Goal: Task Accomplishment & Management: Use online tool/utility

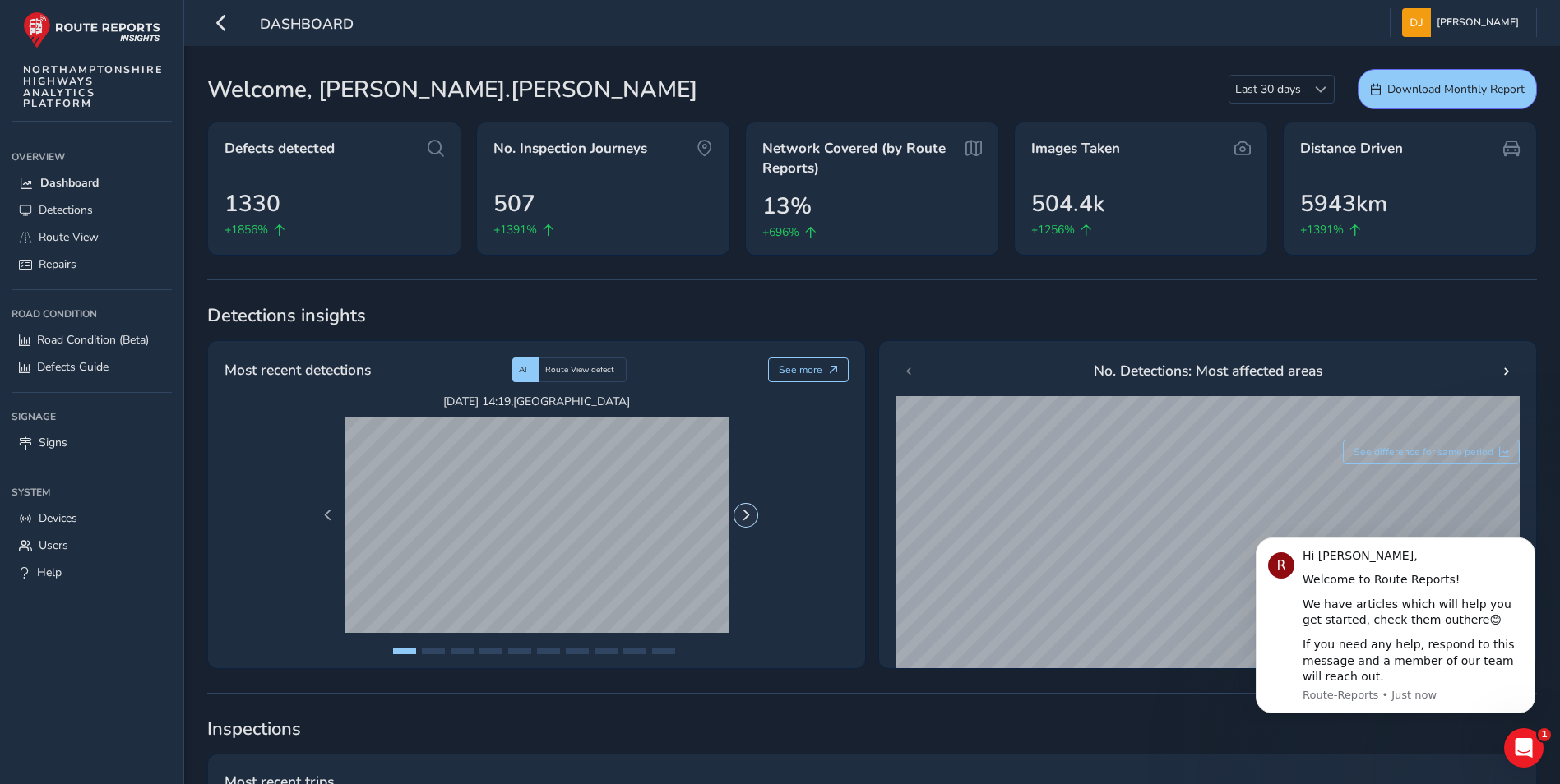
click at [739, 517] on button "Next Page" at bounding box center [746, 515] width 23 height 23
click at [744, 508] on button "Next Page" at bounding box center [746, 515] width 23 height 23
click at [744, 513] on span "Next Page" at bounding box center [746, 515] width 12 height 12
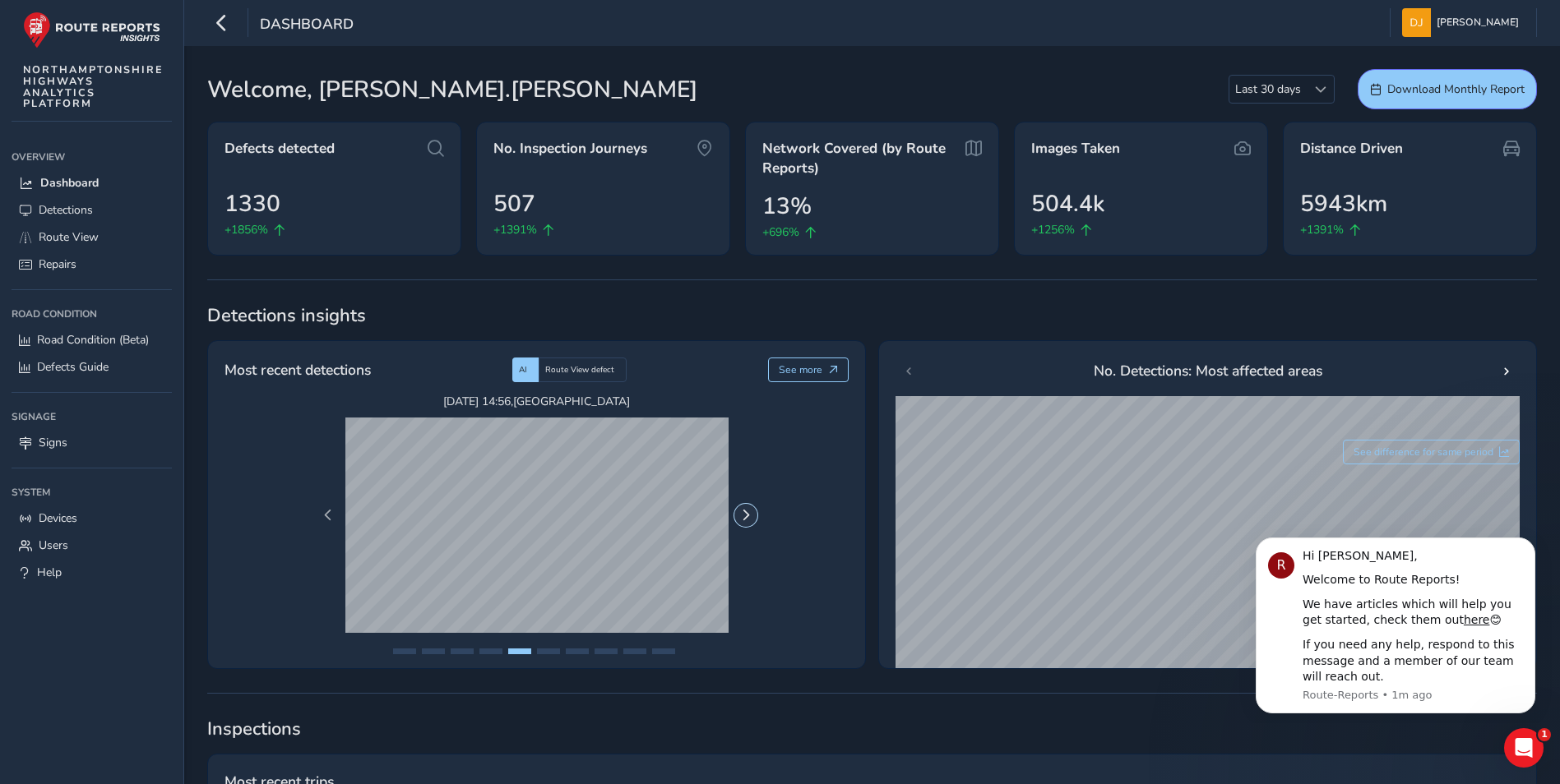
click at [744, 513] on span "Next Page" at bounding box center [746, 515] width 12 height 12
click at [822, 371] on button "See more" at bounding box center [809, 370] width 81 height 25
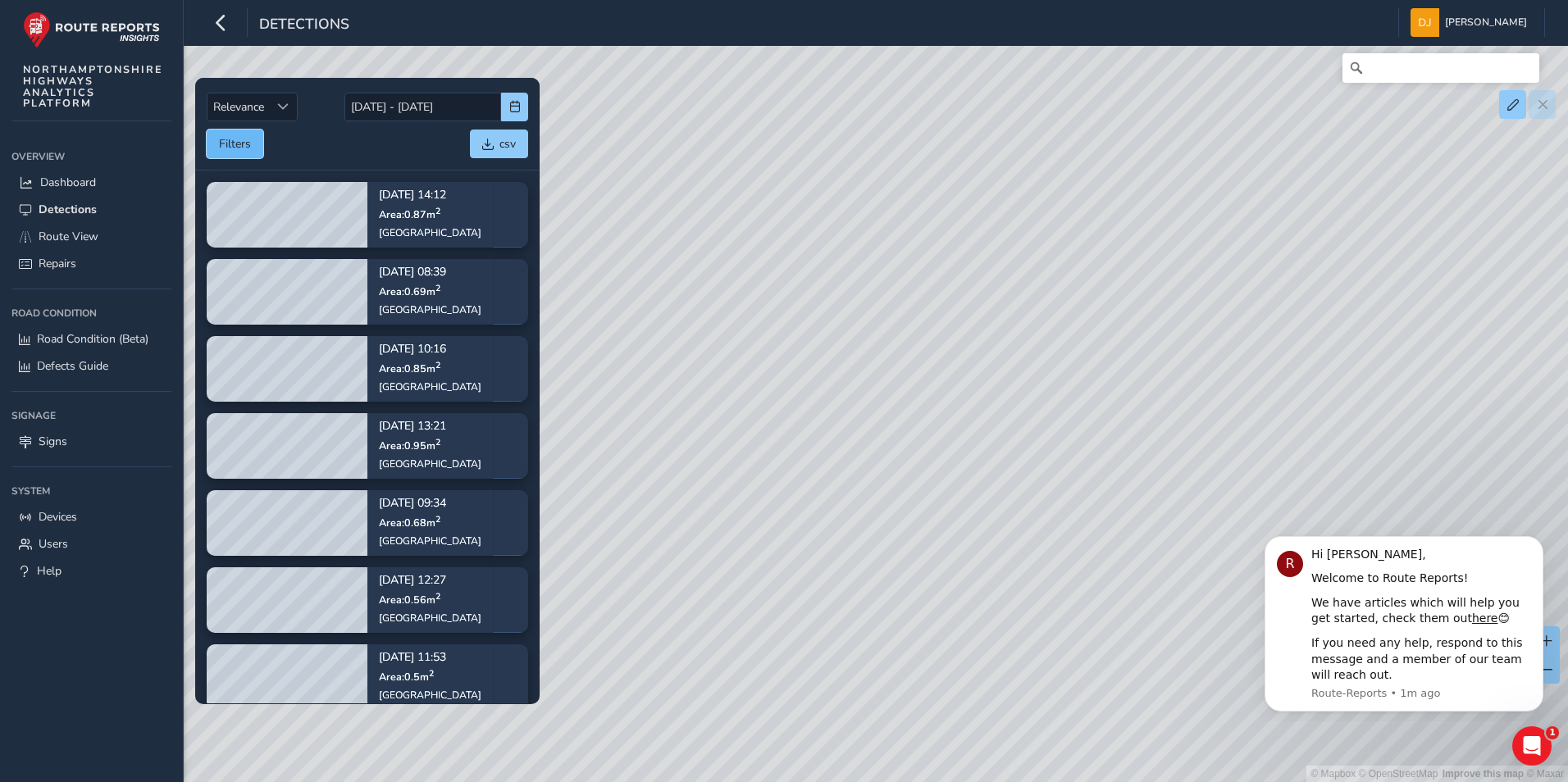
click at [257, 138] on button "Filters" at bounding box center [234, 144] width 57 height 29
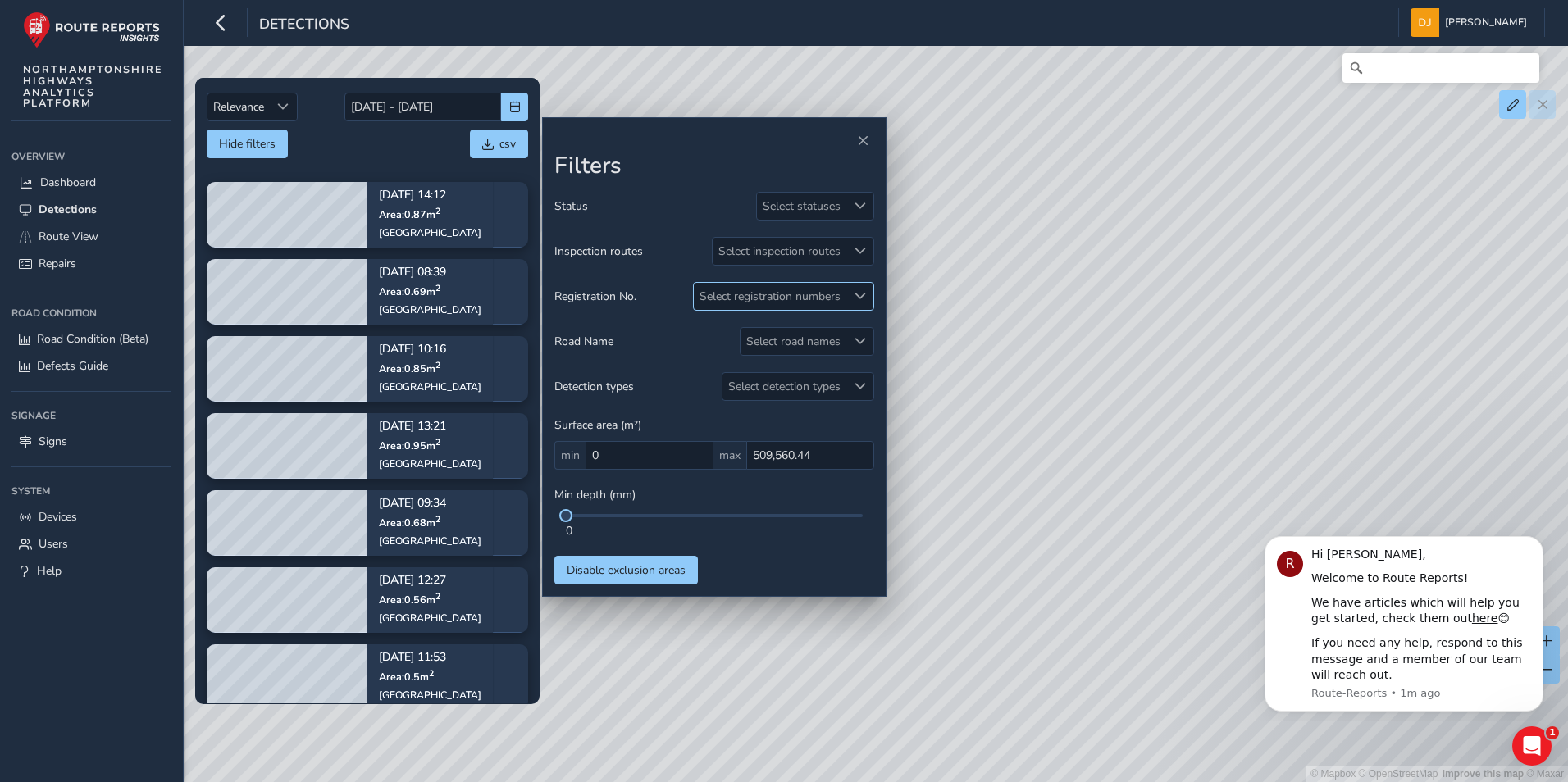
click at [854, 297] on span at bounding box center [860, 296] width 12 height 12
type input "HT24"
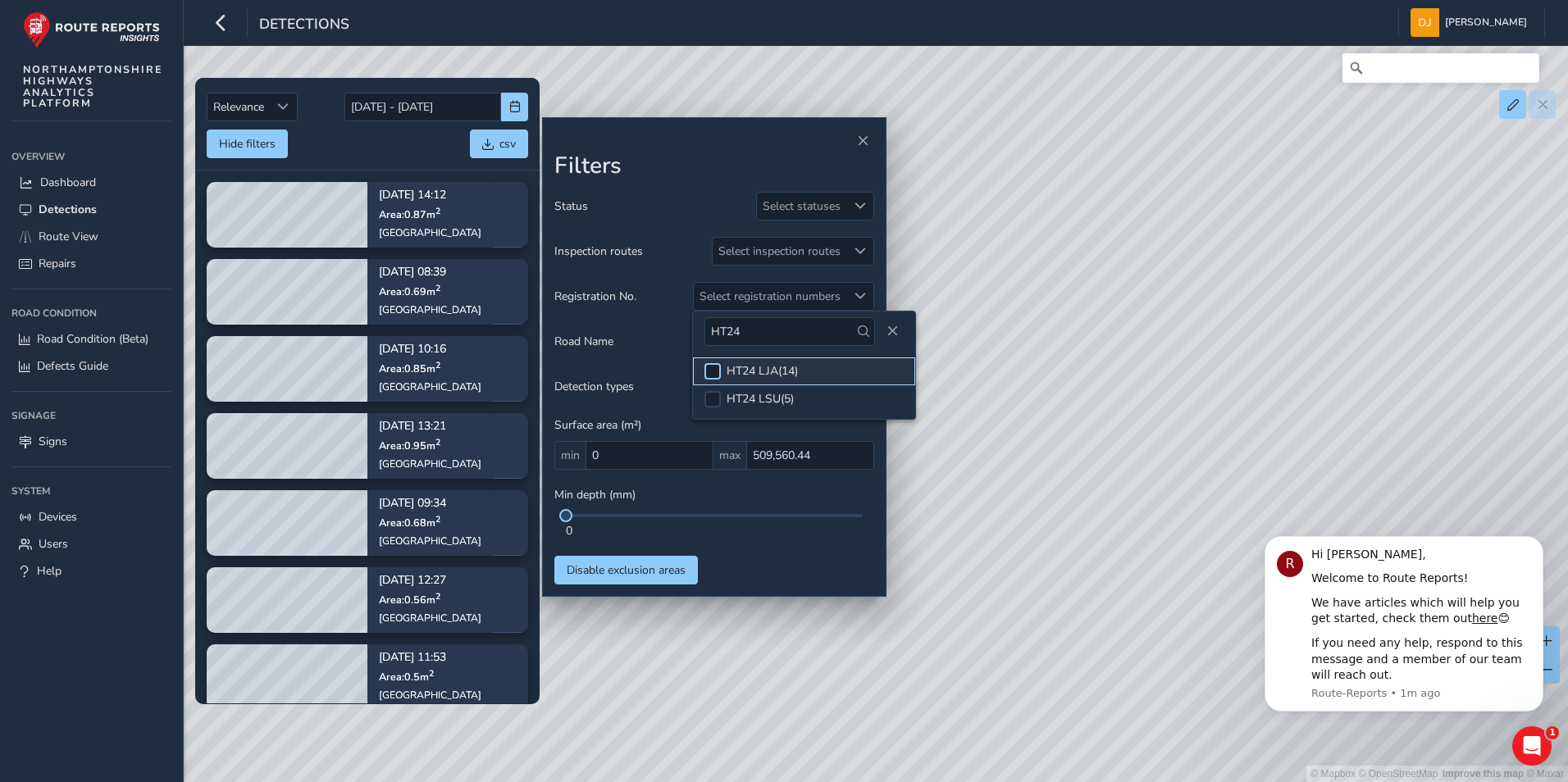
click at [716, 367] on div at bounding box center [712, 371] width 16 height 16
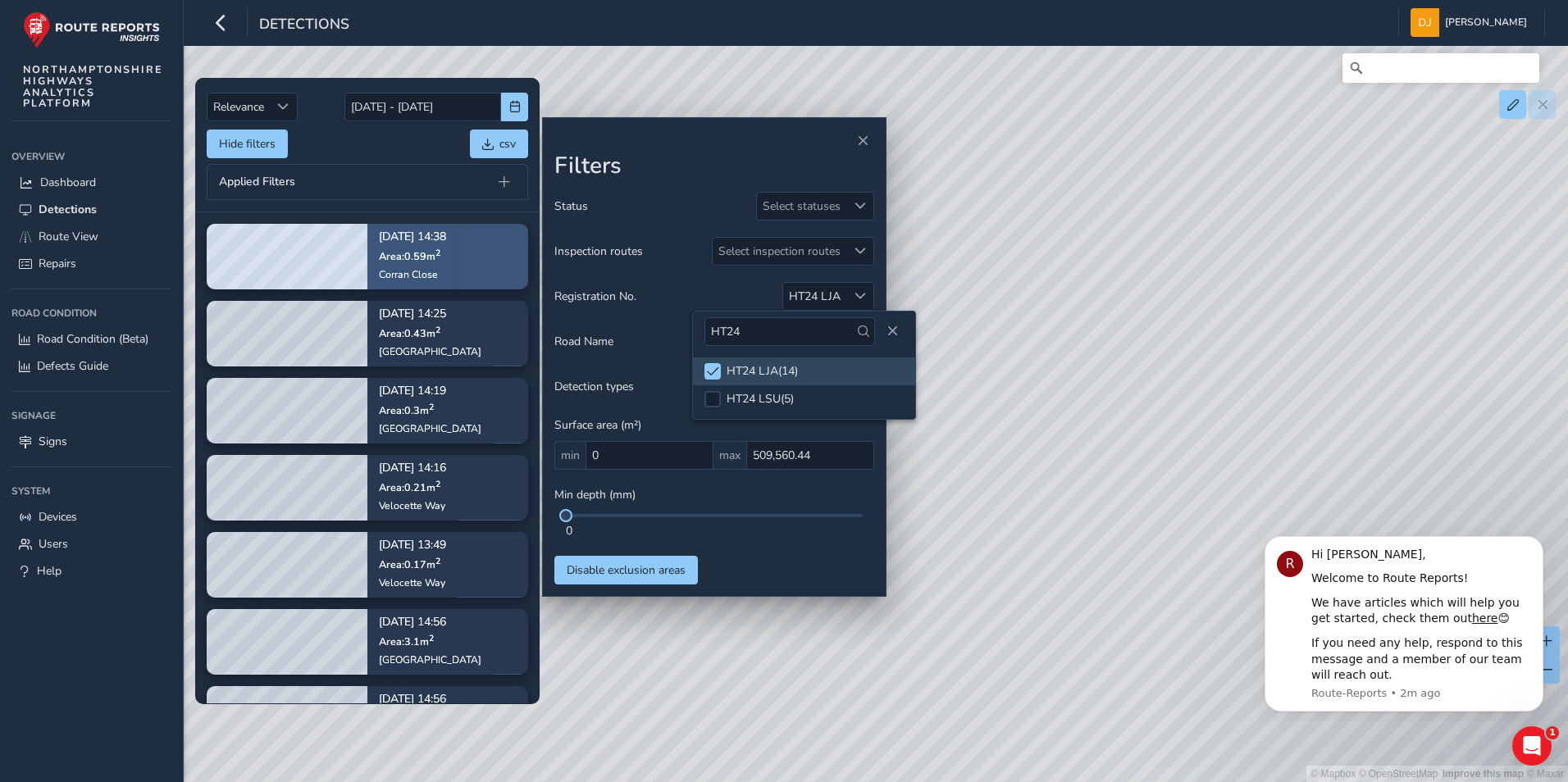
click at [397, 260] on span "Area: 0.59 m 2" at bounding box center [410, 256] width 62 height 13
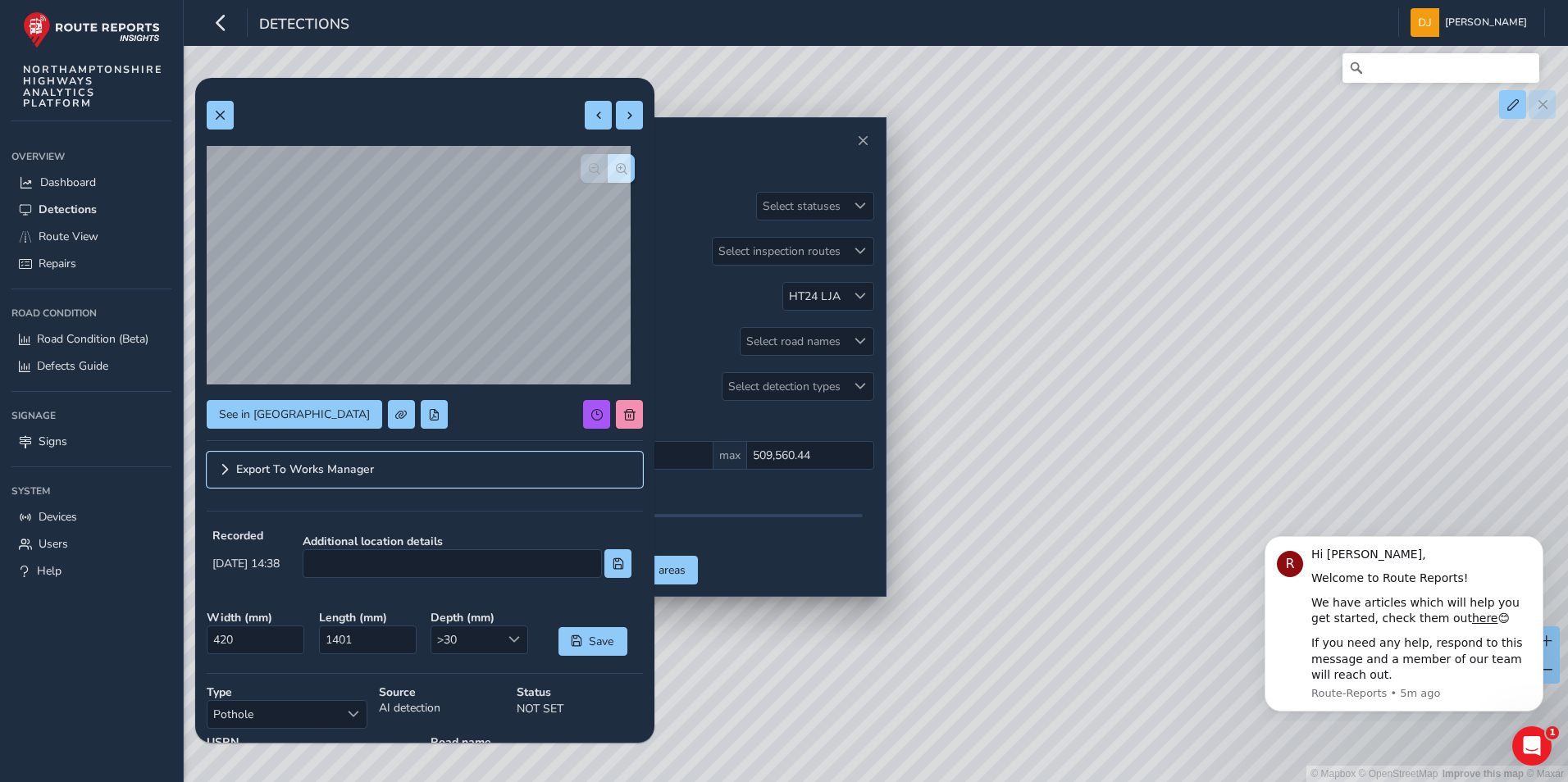
click at [280, 469] on span "Export To Works Manager" at bounding box center [305, 470] width 138 height 12
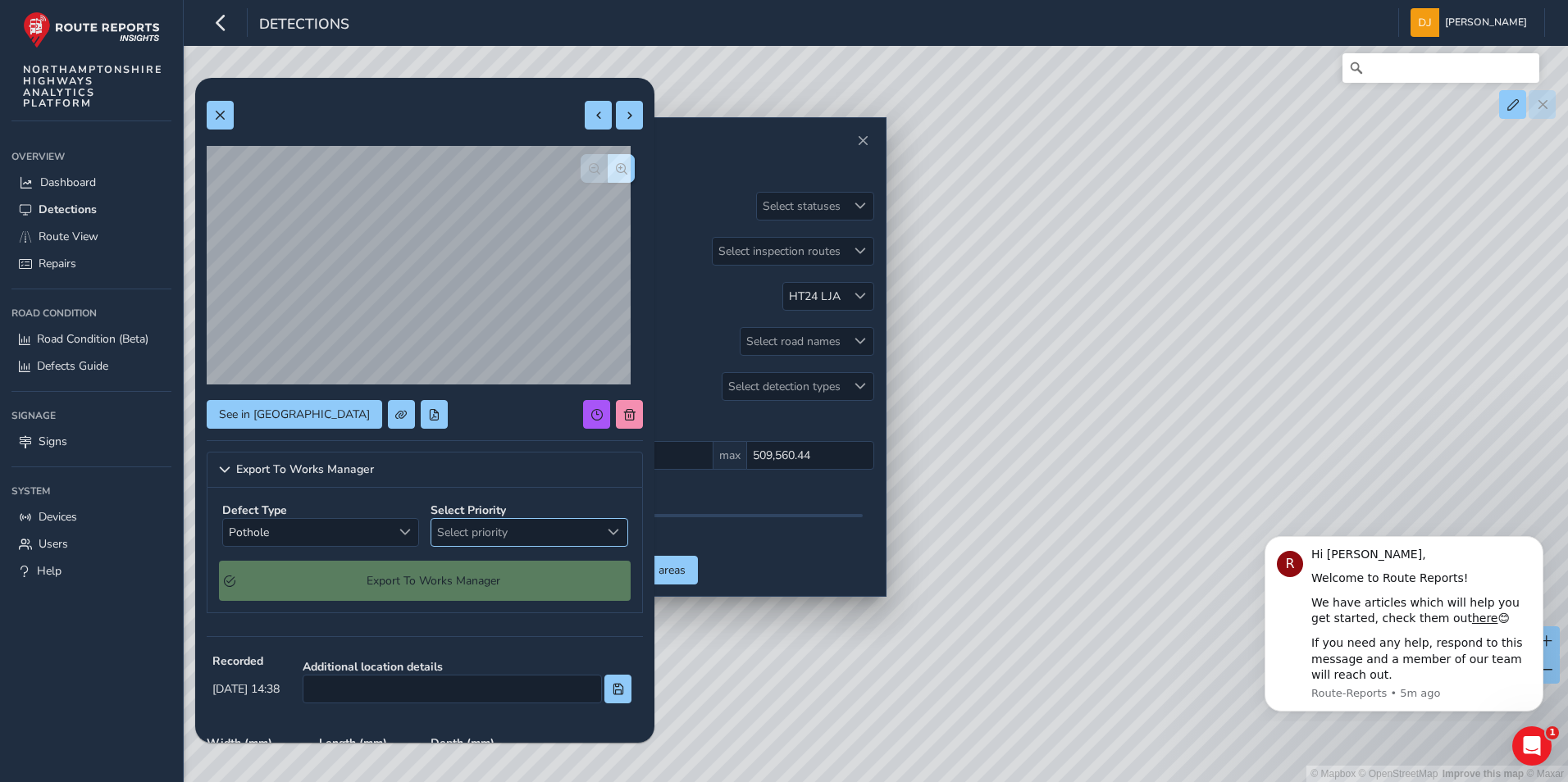
click at [608, 529] on span "Select priority" at bounding box center [613, 532] width 12 height 12
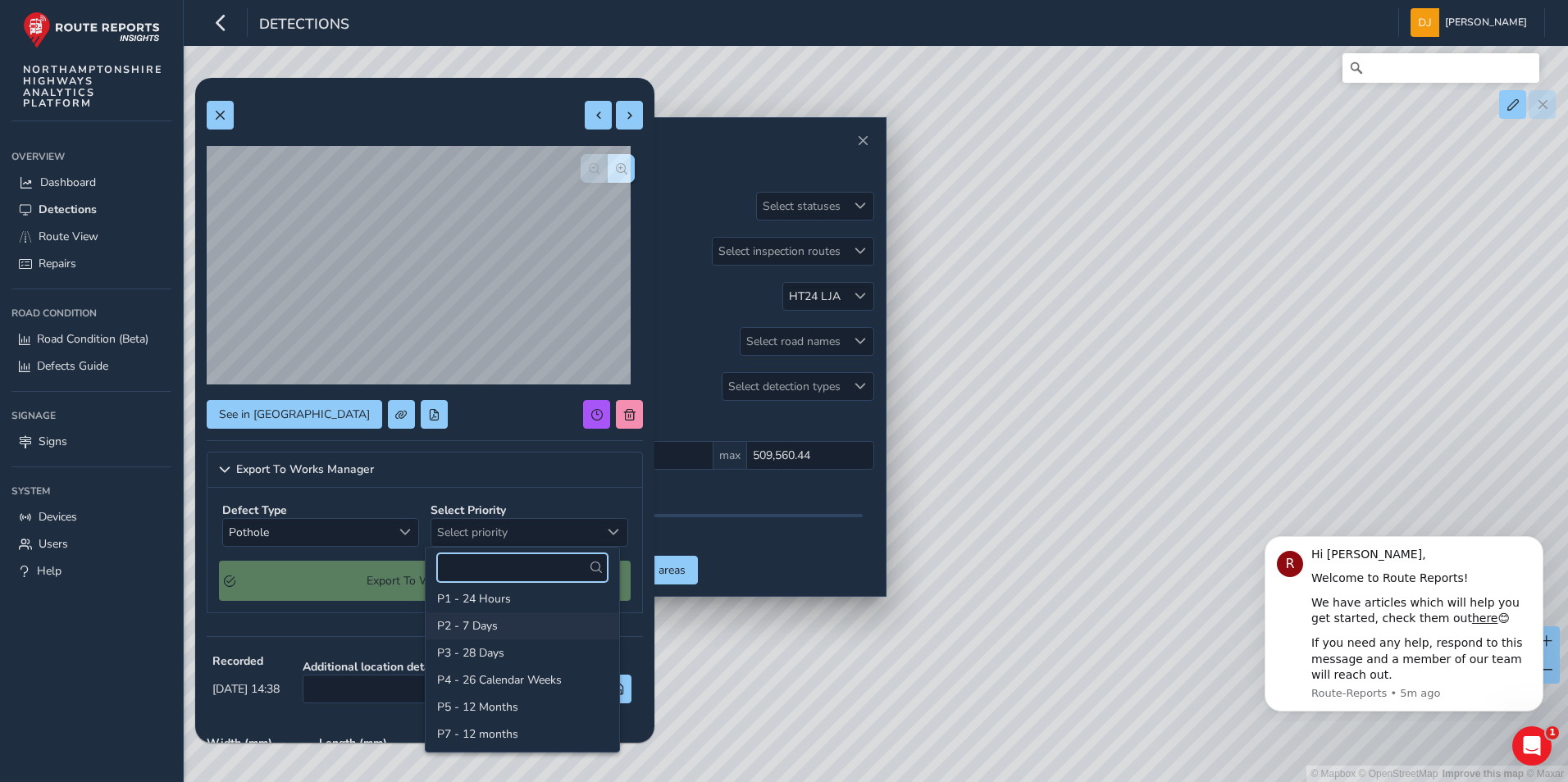
scroll to position [10, 0]
click at [529, 677] on li "P4 - 26 Calendar Weeks" at bounding box center [522, 679] width 194 height 27
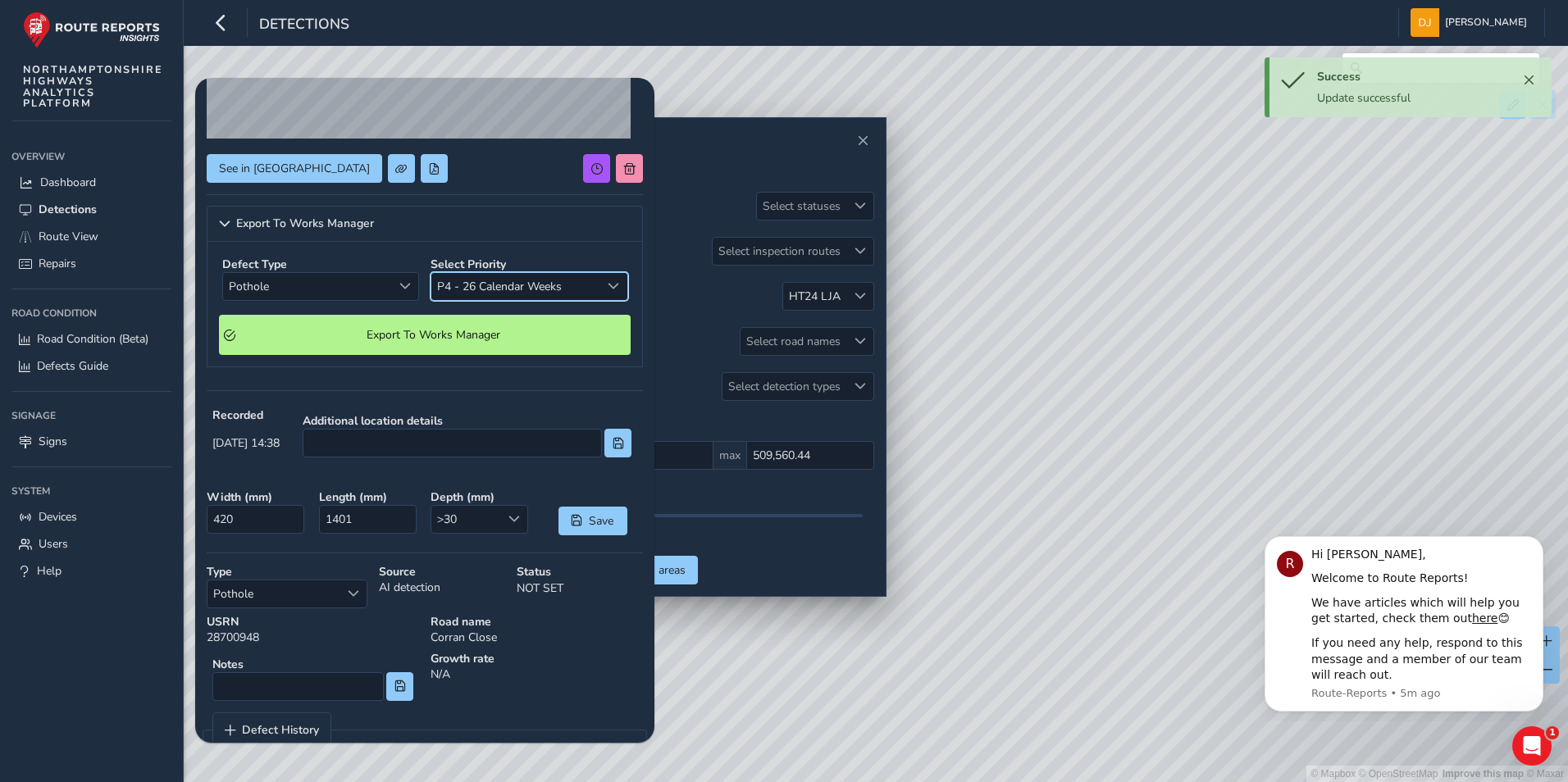
scroll to position [286, 0]
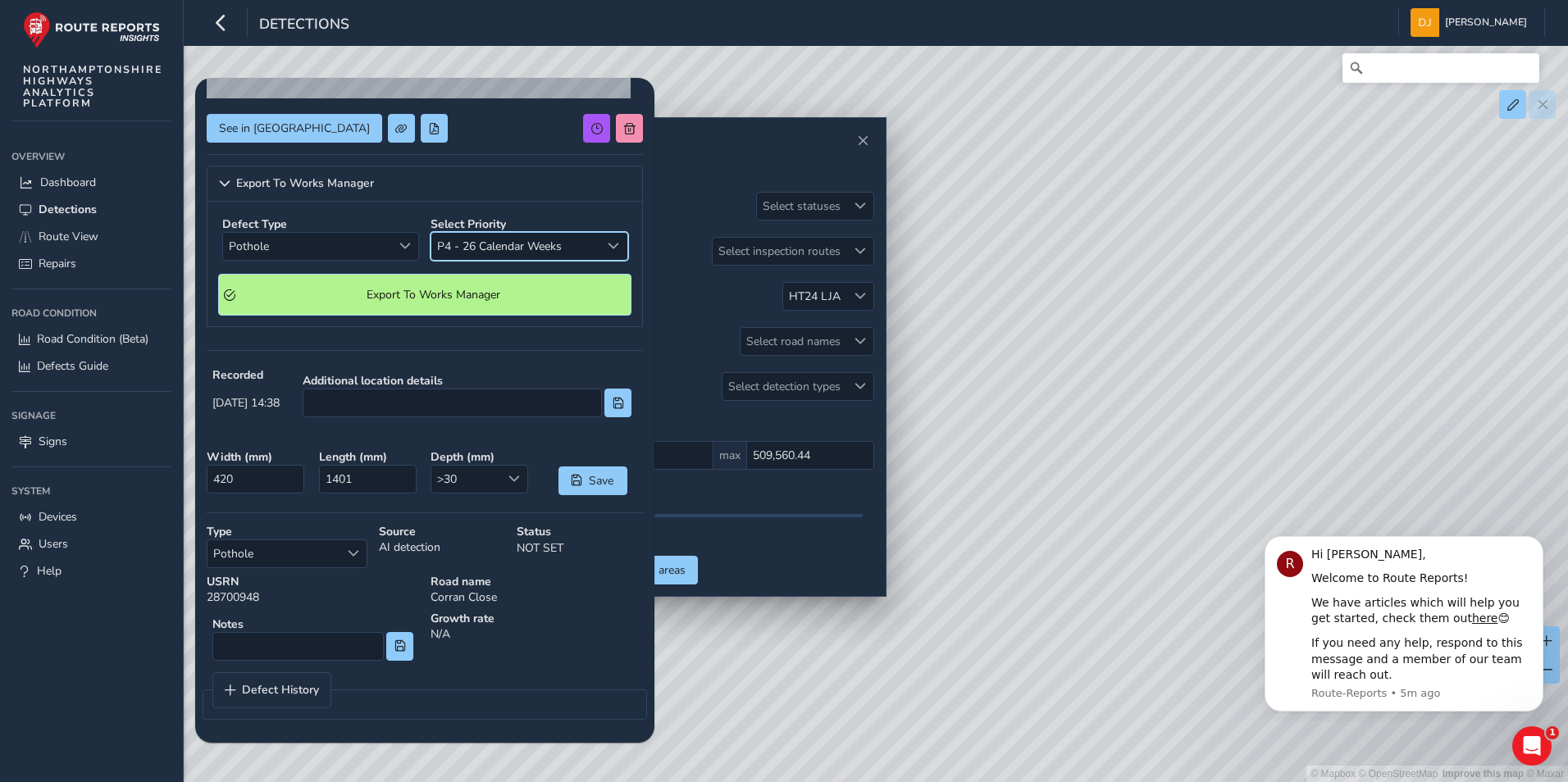
click at [419, 295] on span "Export To Works Manager" at bounding box center [433, 295] width 385 height 15
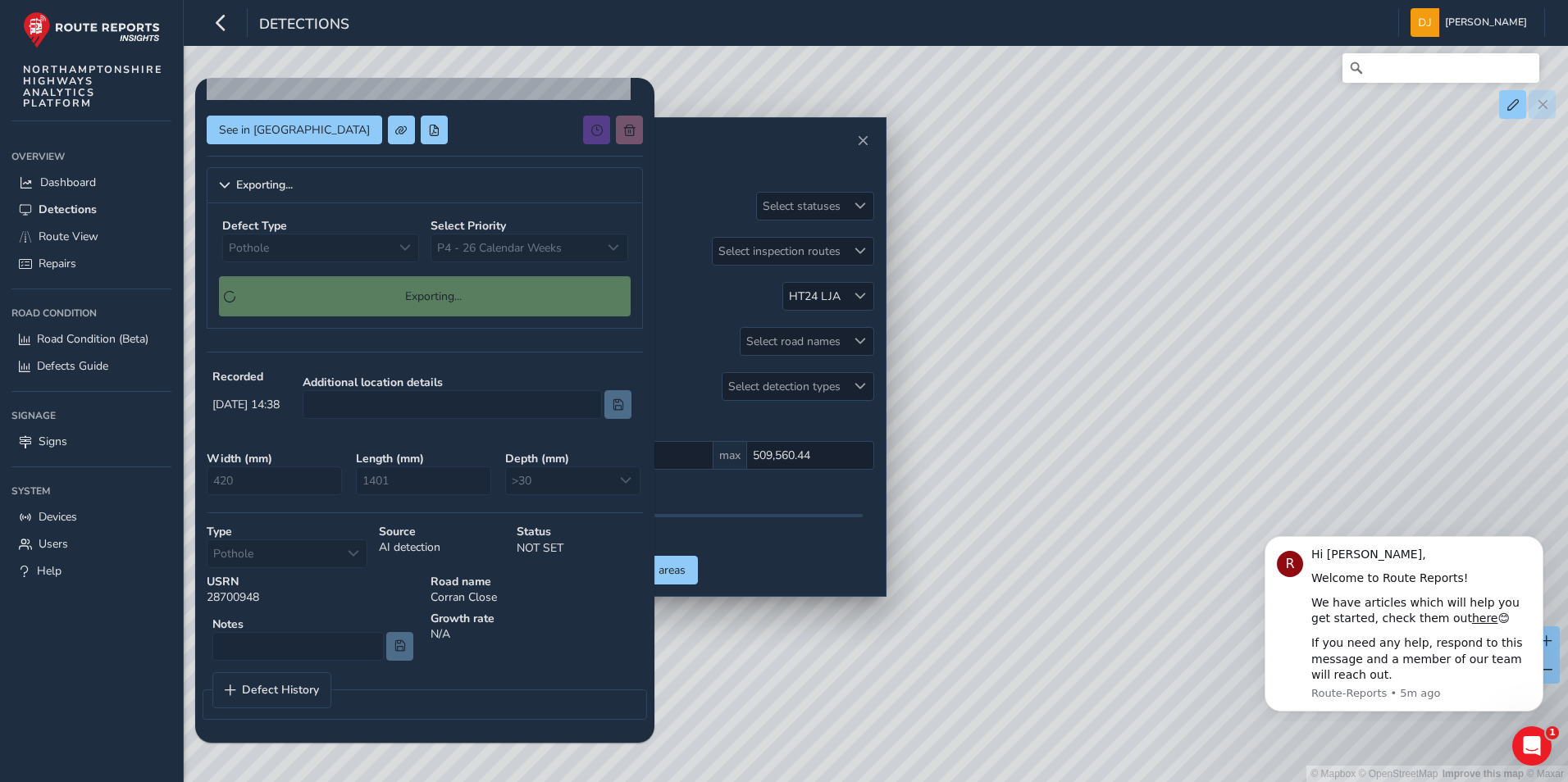
scroll to position [284, 0]
click at [1222, 146] on div "© Mapbox © OpenStreetMap Improve this map © Maxar" at bounding box center [784, 391] width 1568 height 782
click at [862, 136] on span "Close" at bounding box center [863, 141] width 12 height 12
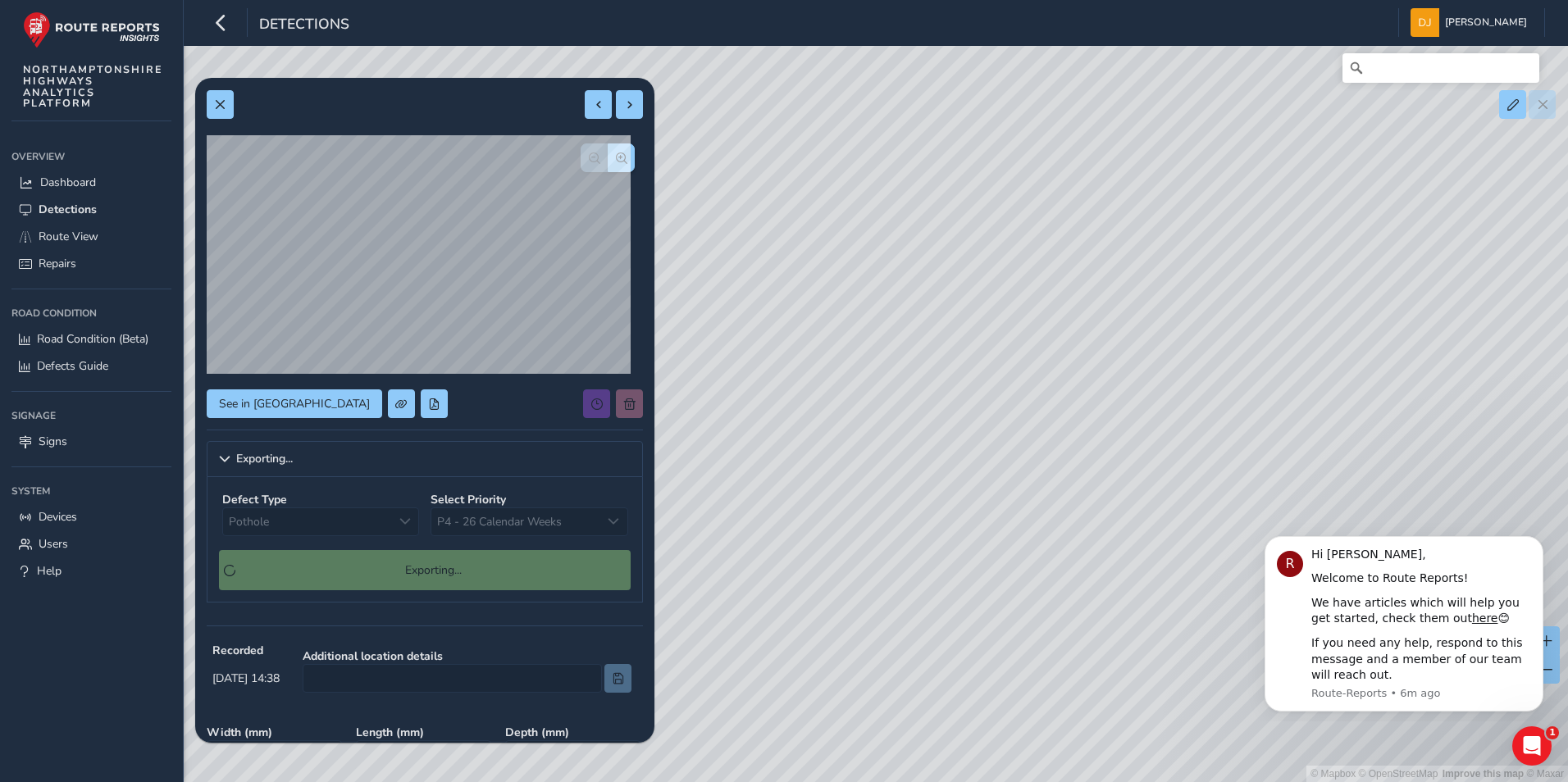
scroll to position [0, 0]
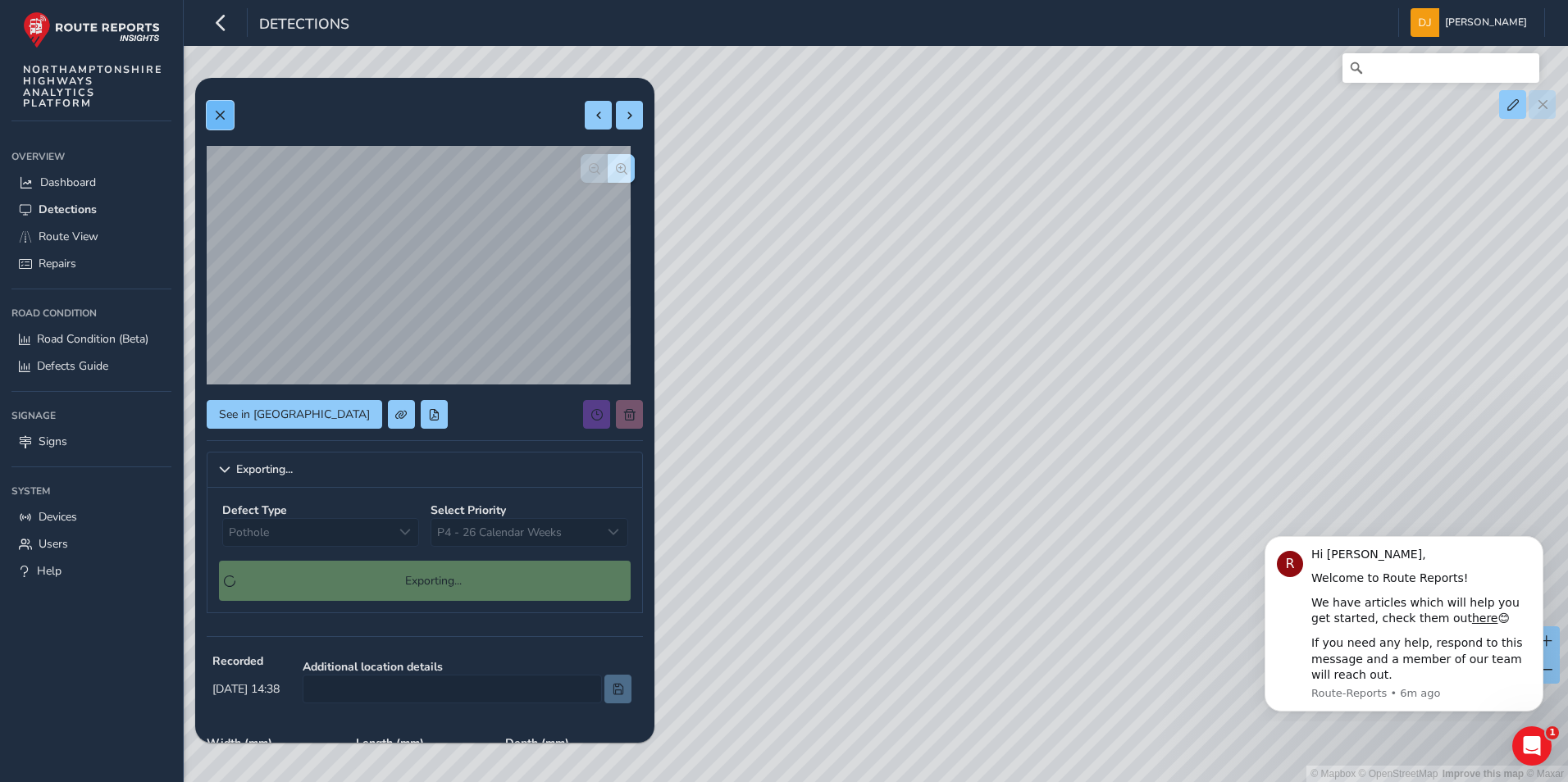
click at [221, 113] on span at bounding box center [220, 116] width 12 height 12
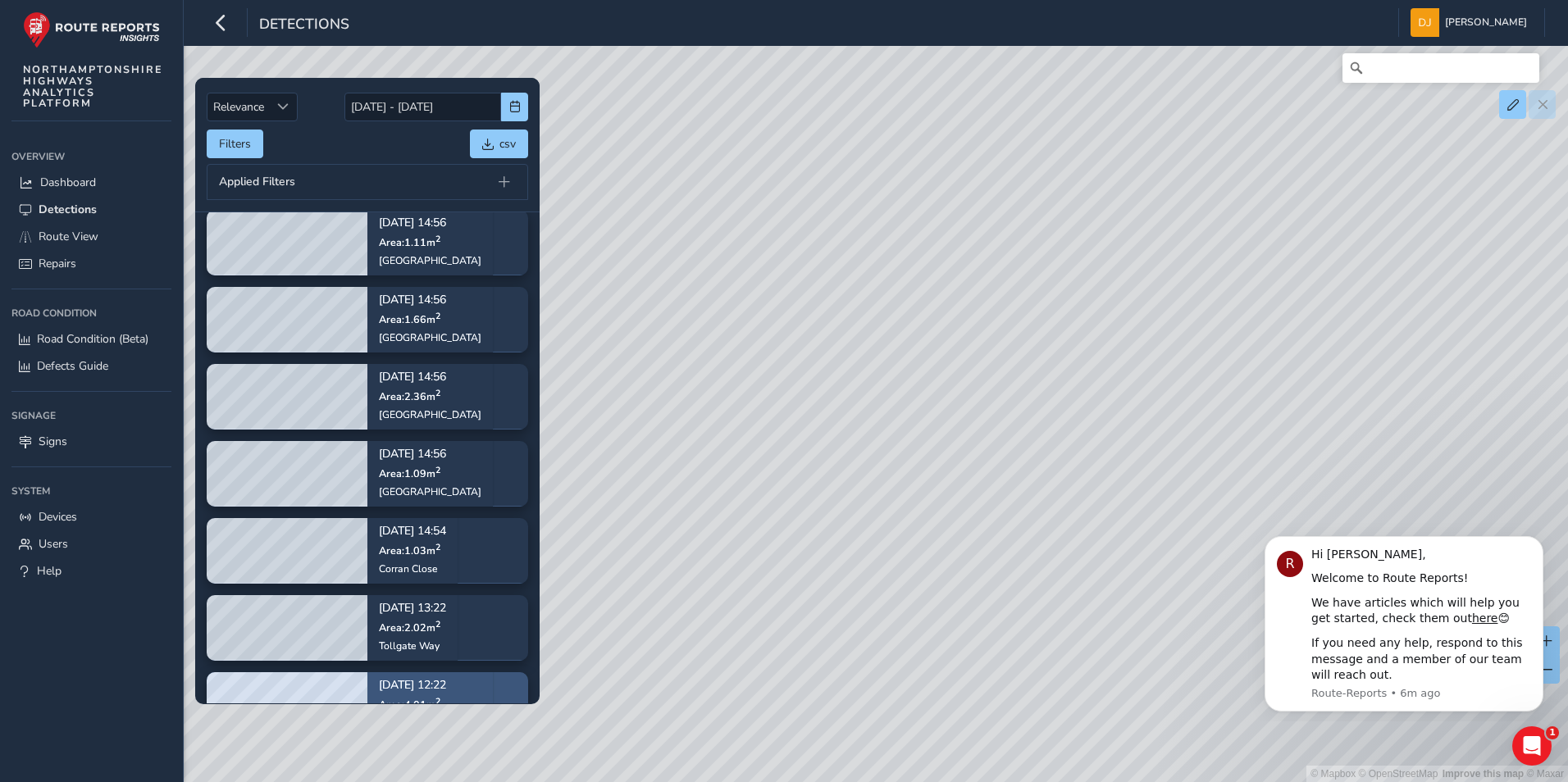
scroll to position [216, 0]
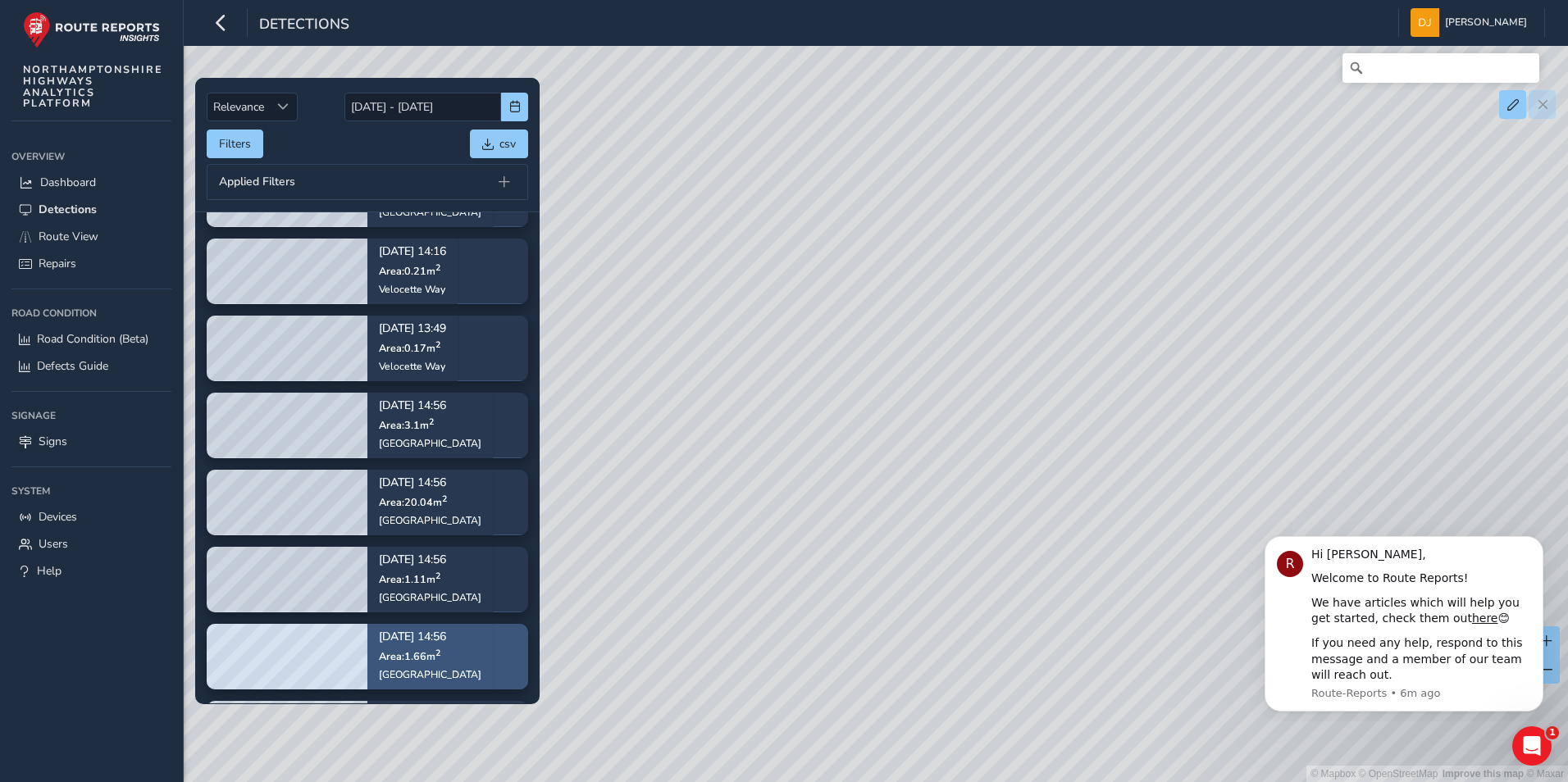
click at [404, 666] on div "Sep 19, 14:56 Area: 1.66 m 2 Cotswold Avenue" at bounding box center [430, 657] width 102 height 72
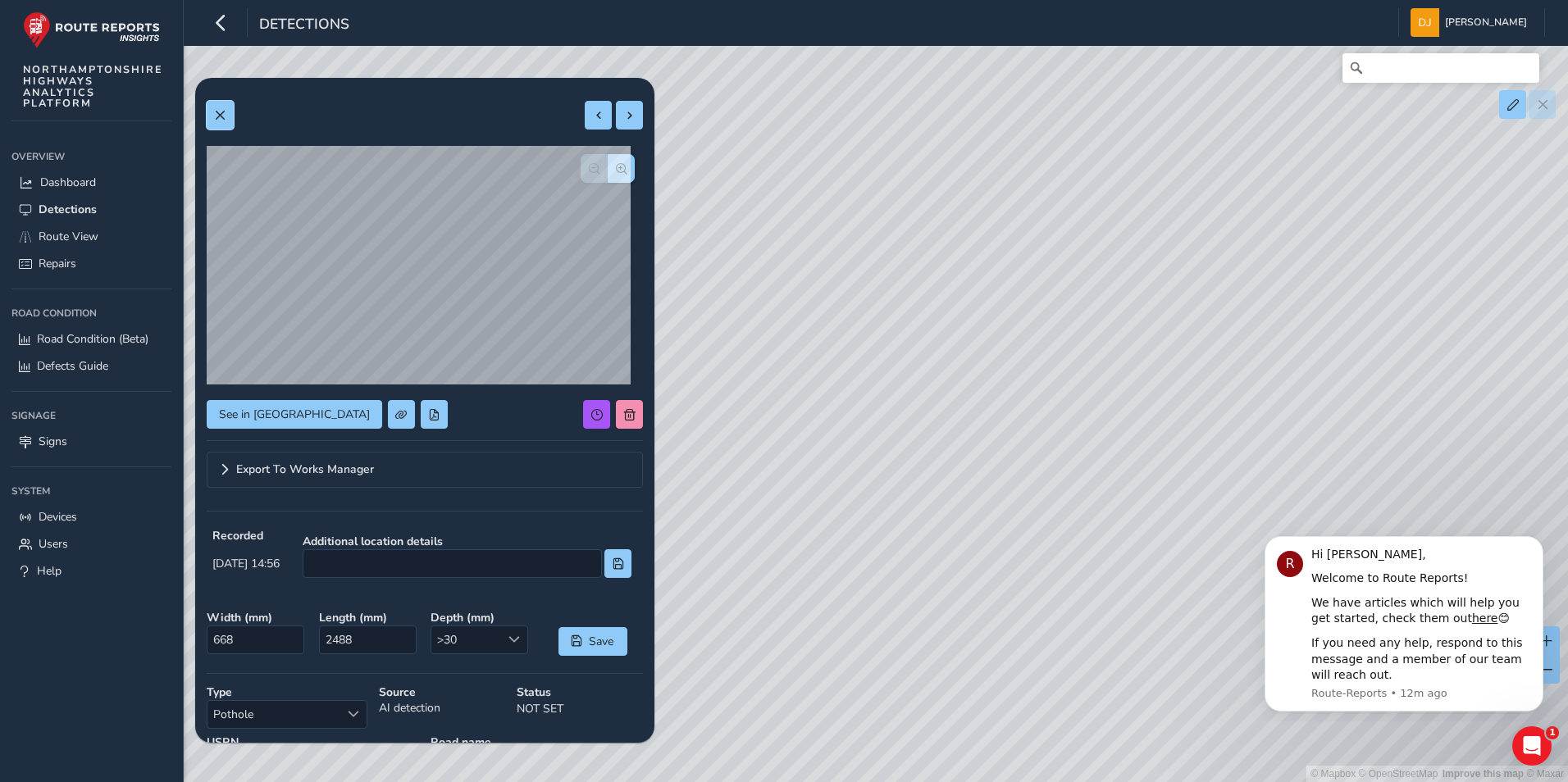
click at [216, 107] on button at bounding box center [220, 116] width 27 height 29
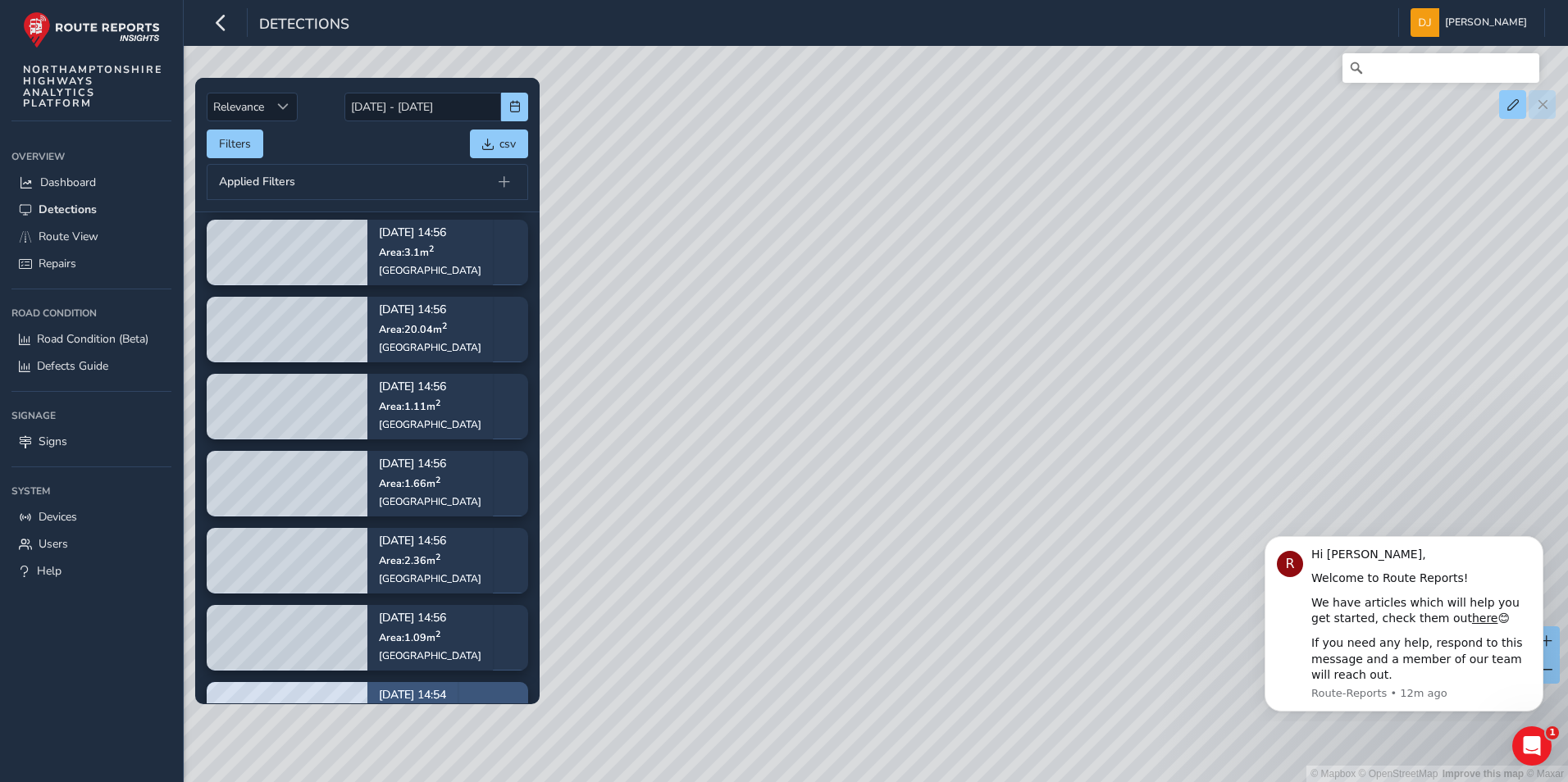
scroll to position [553, 0]
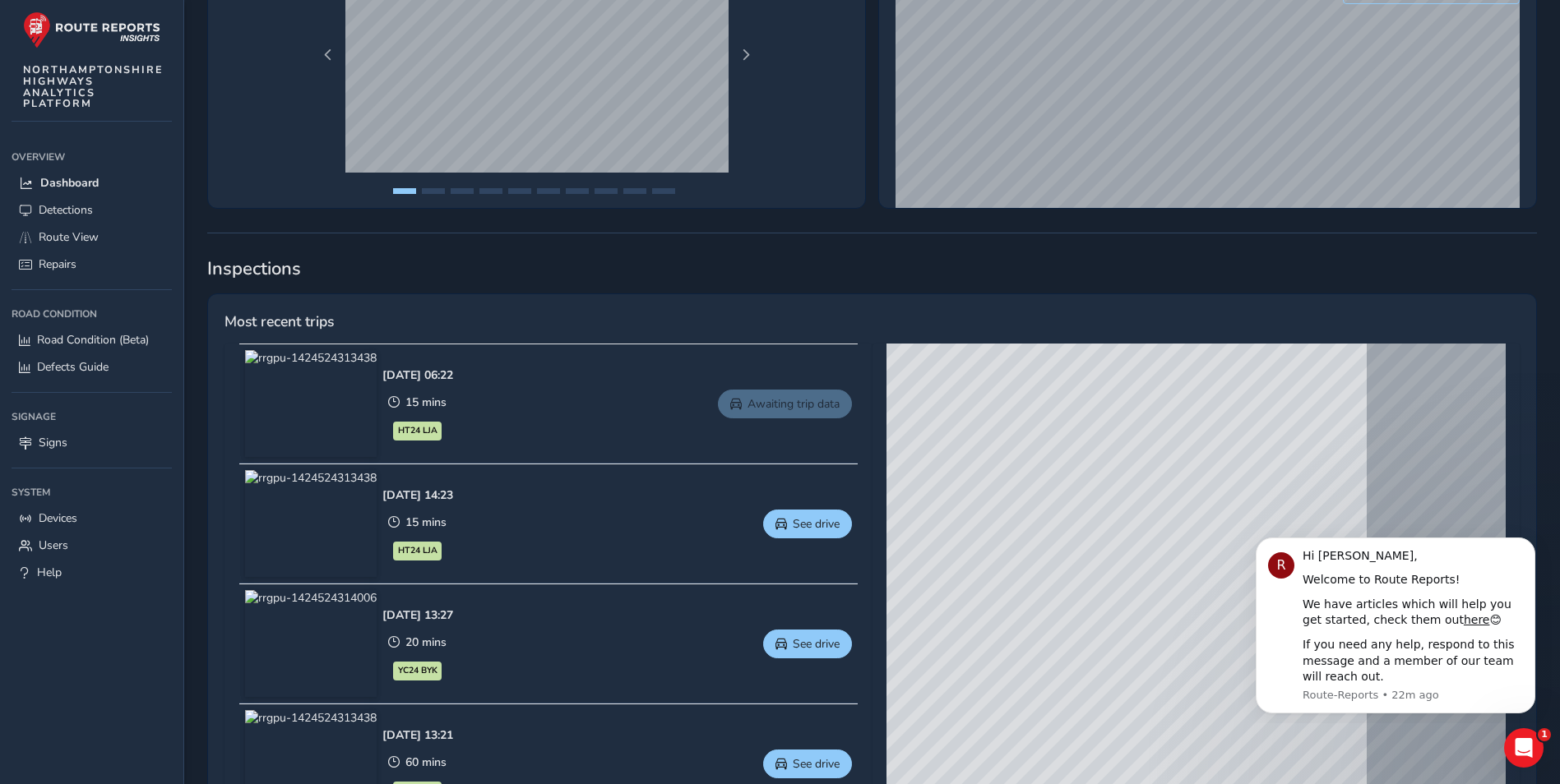
scroll to position [636, 0]
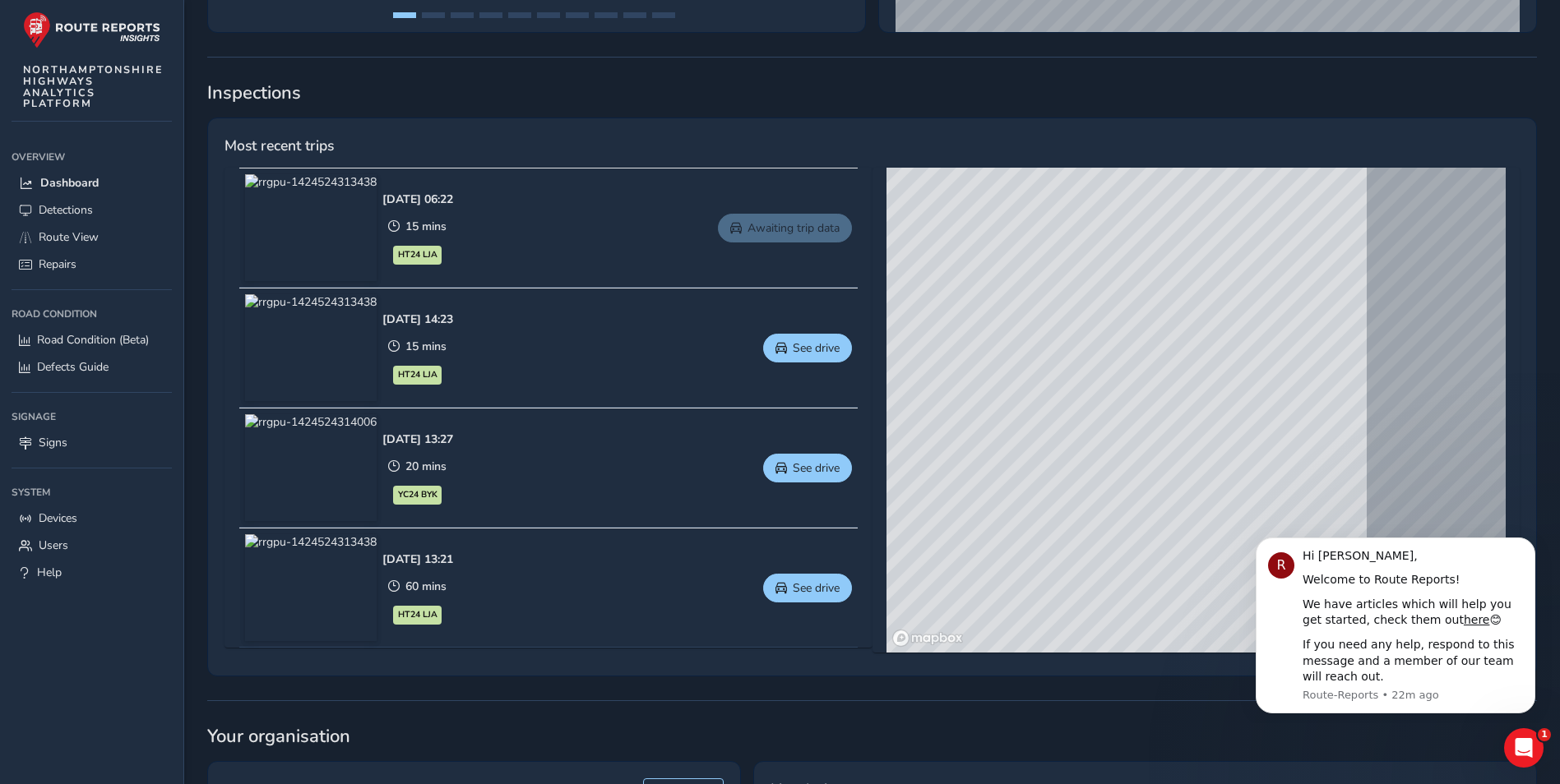
click at [355, 349] on img at bounding box center [310, 347] width 132 height 107
click at [806, 344] on span "See drive" at bounding box center [816, 348] width 46 height 15
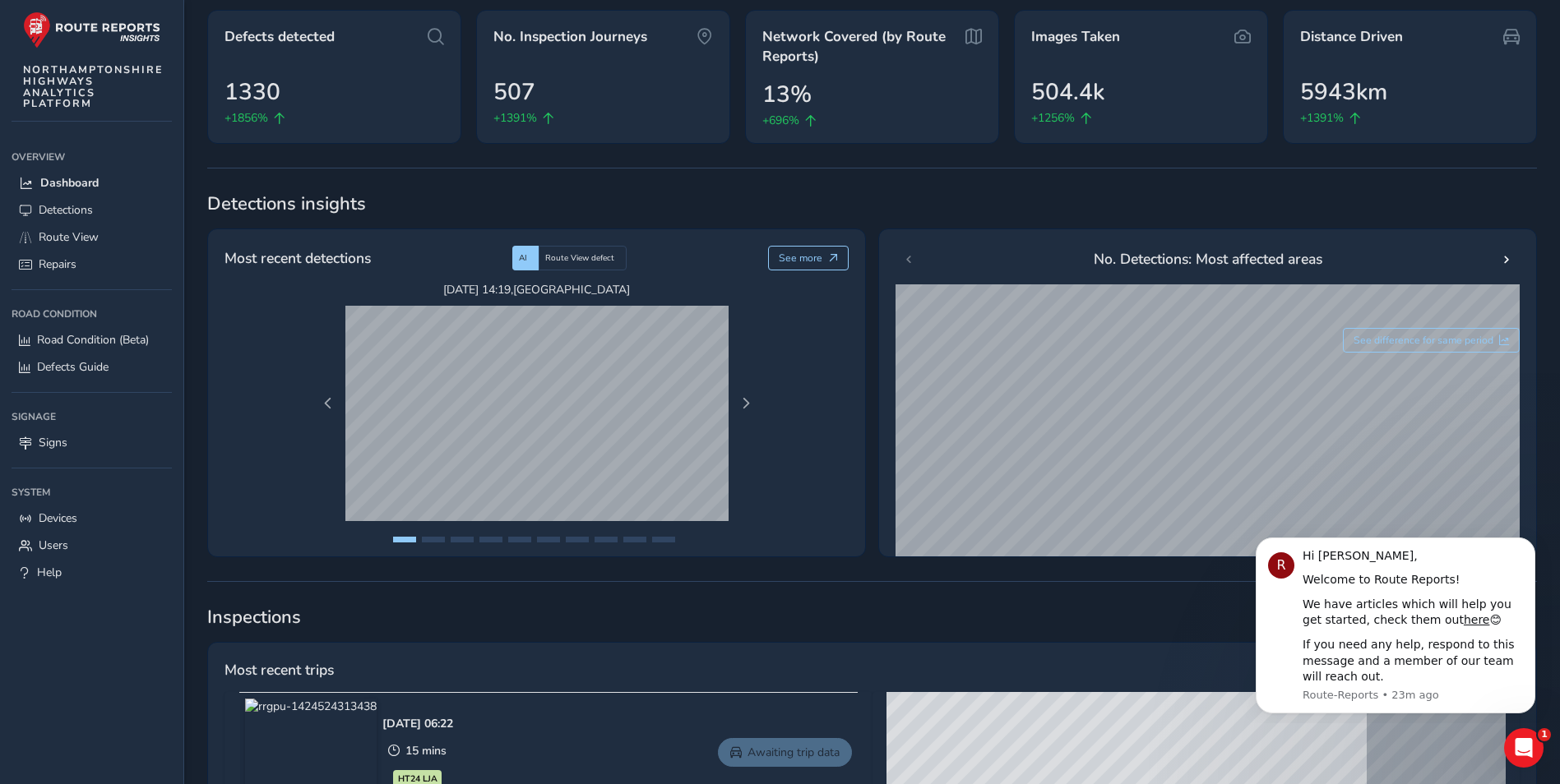
scroll to position [0, 0]
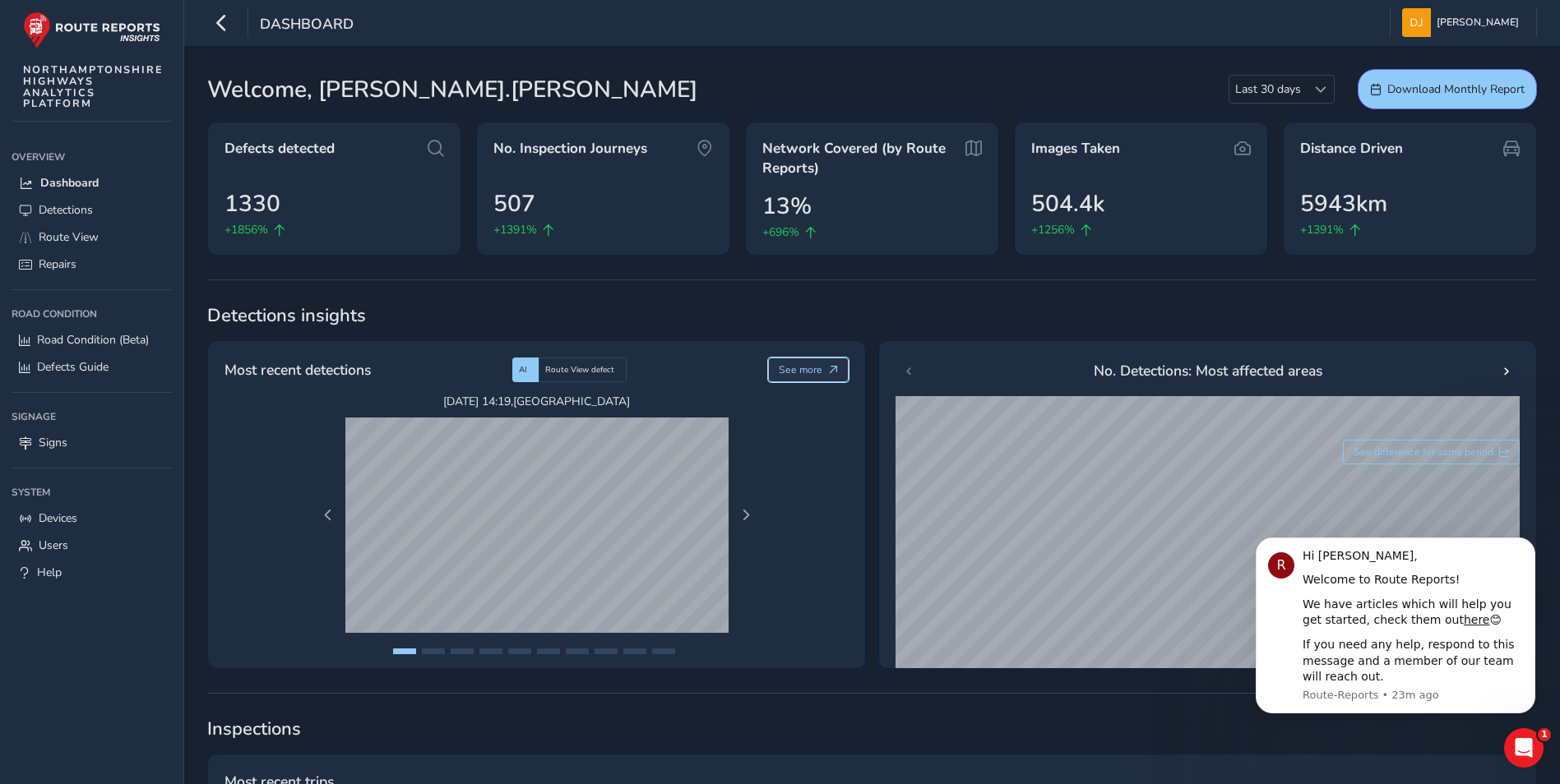
click at [831, 369] on span "See more" at bounding box center [833, 370] width 10 height 10
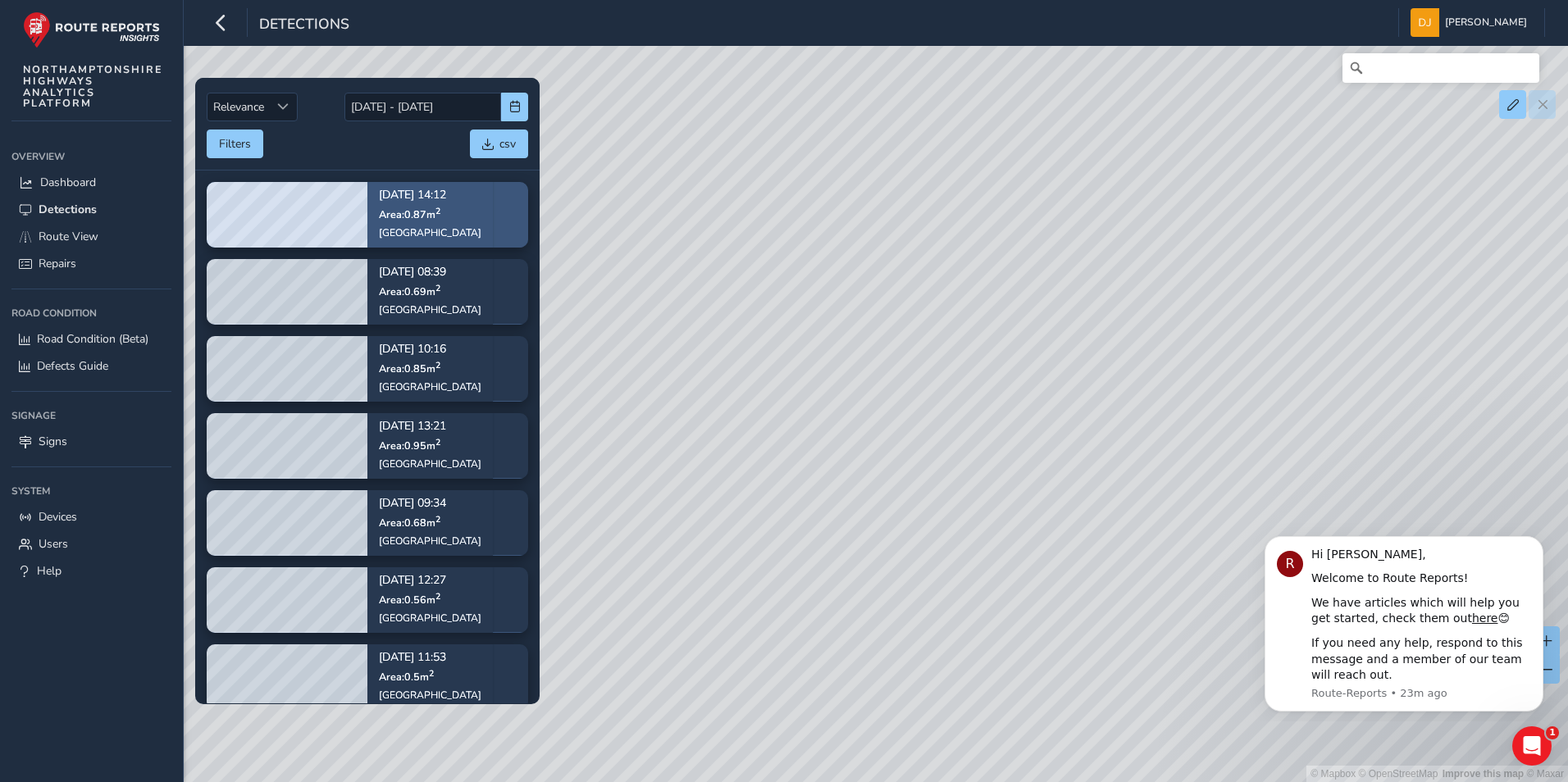
click at [402, 218] on span "Area: 0.87 m 2" at bounding box center [410, 214] width 62 height 13
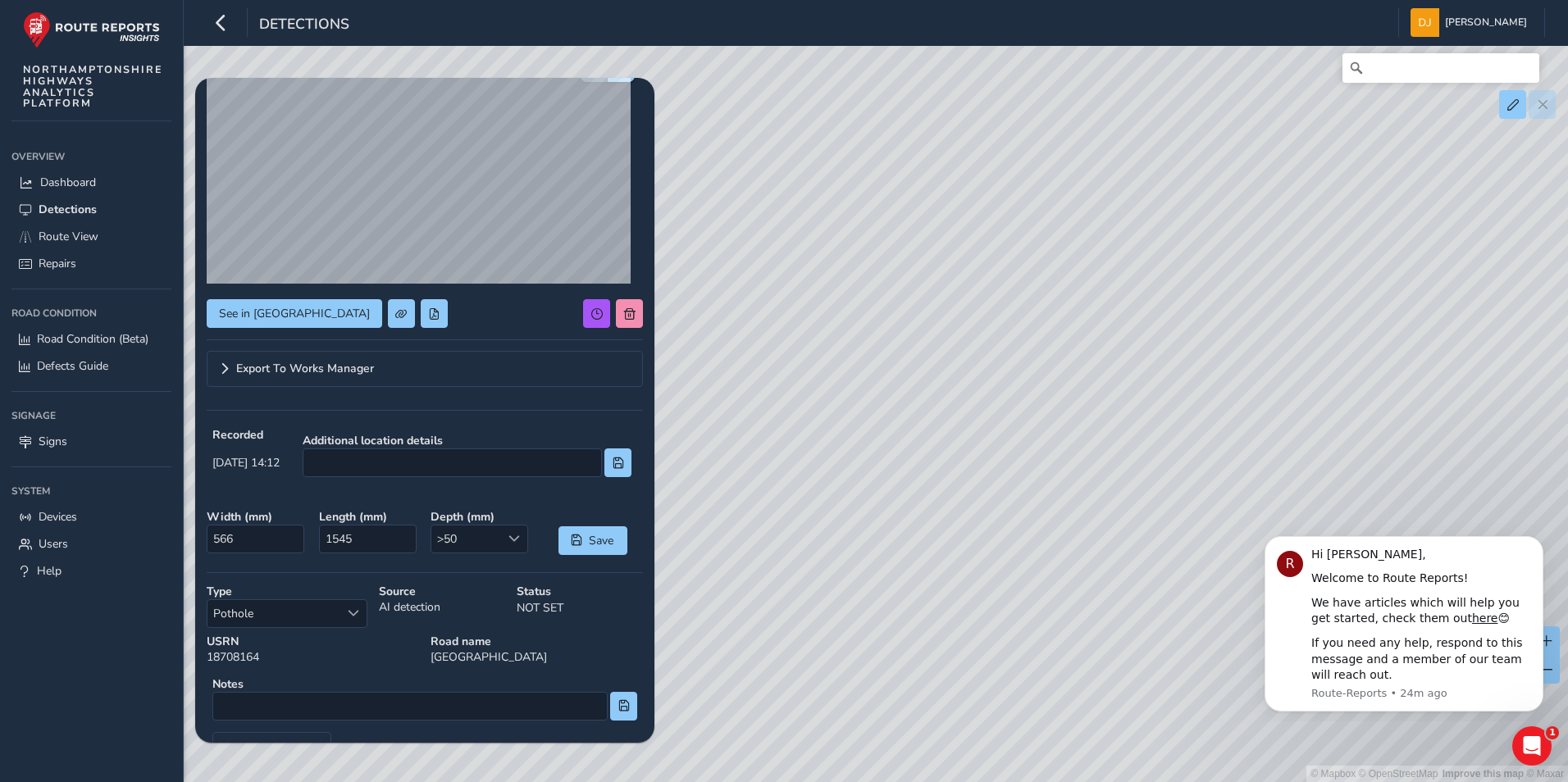
scroll to position [161, 0]
